Goal: Task Accomplishment & Management: Manage account settings

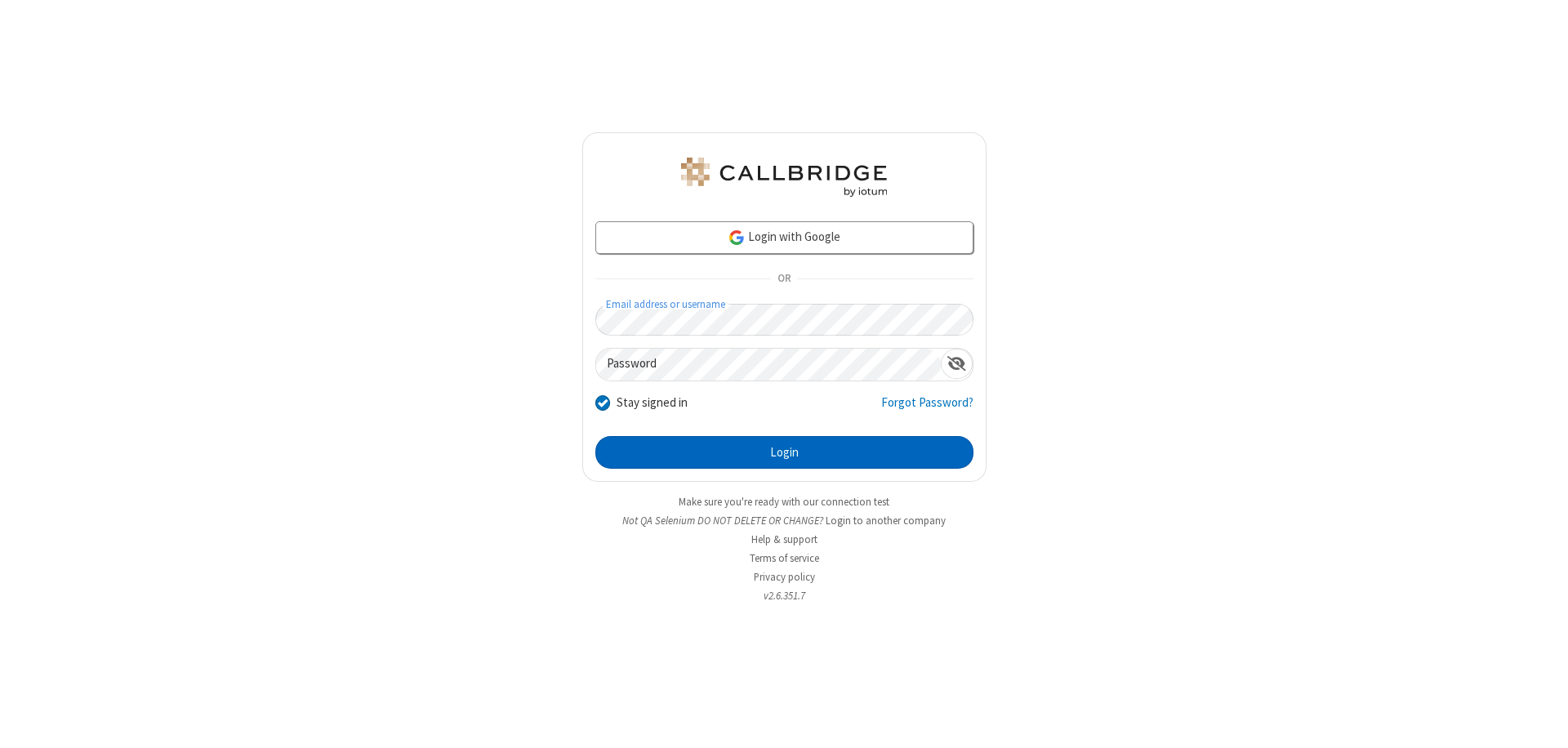
click at [784, 452] on button "Login" at bounding box center [784, 452] width 378 height 33
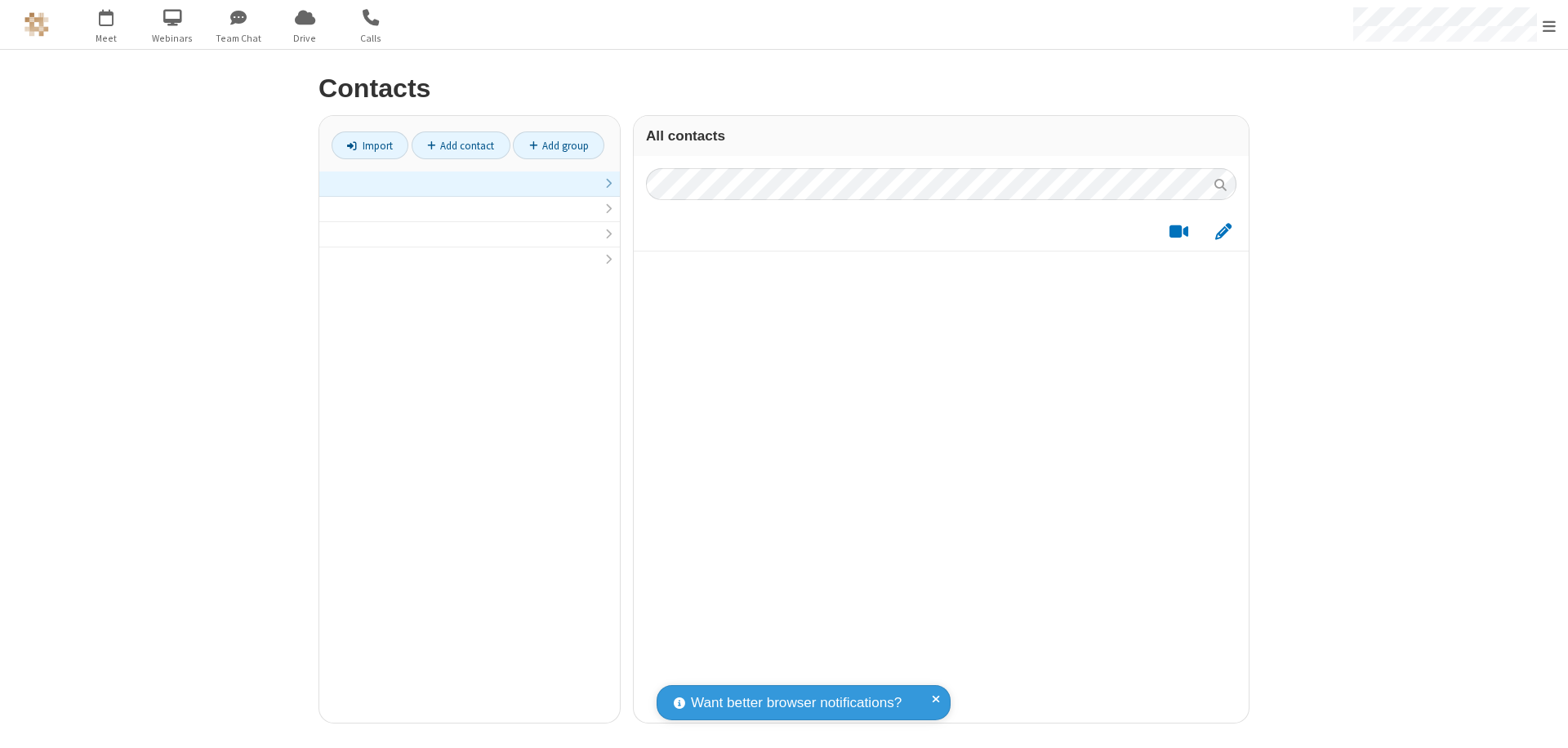
click at [469, 193] on link at bounding box center [469, 184] width 301 height 25
click at [460, 145] on link "Add contact" at bounding box center [460, 145] width 99 height 28
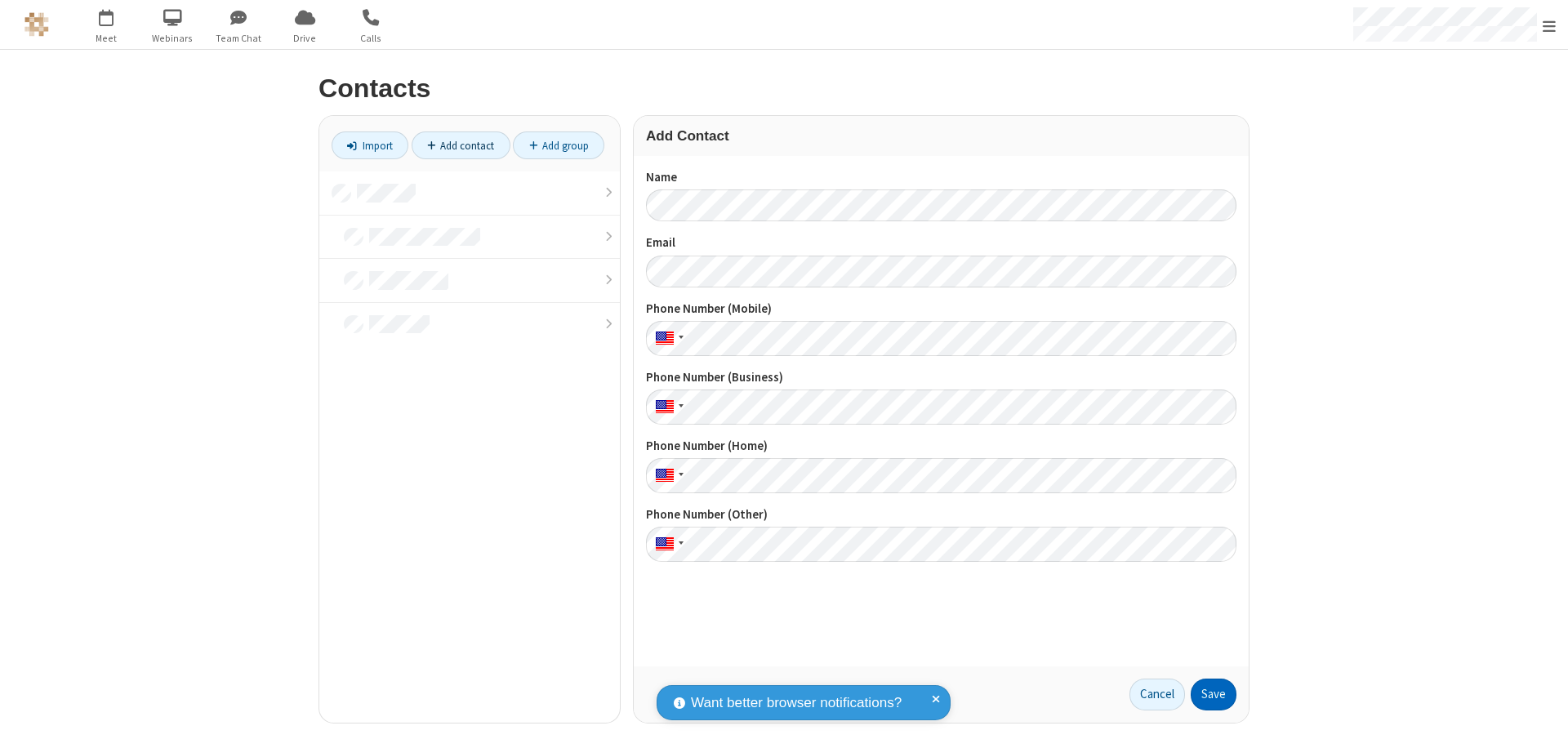
click at [1214, 695] on button "Save" at bounding box center [1214, 695] width 45 height 33
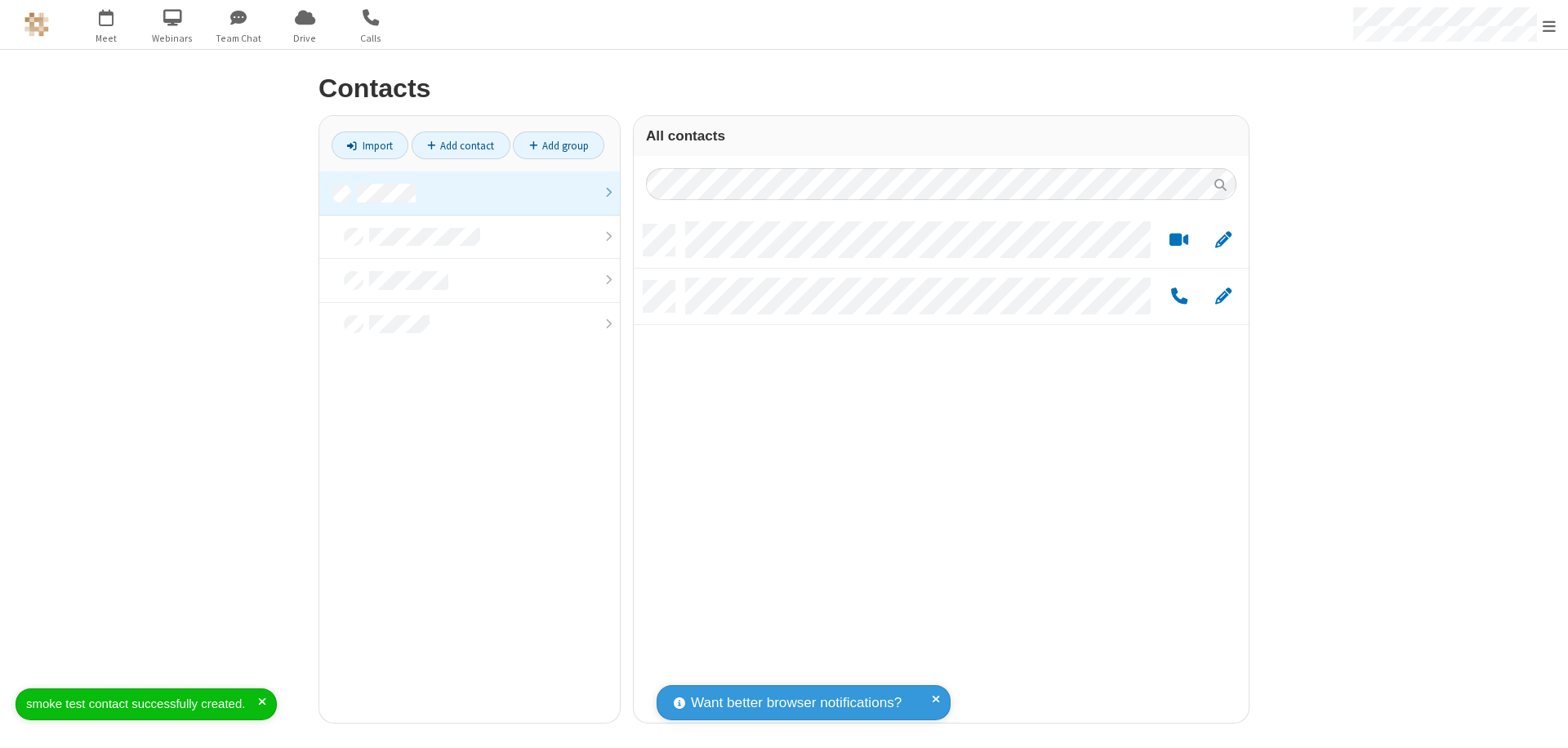
scroll to position [499, 603]
